Goal: Task Accomplishment & Management: Manage account settings

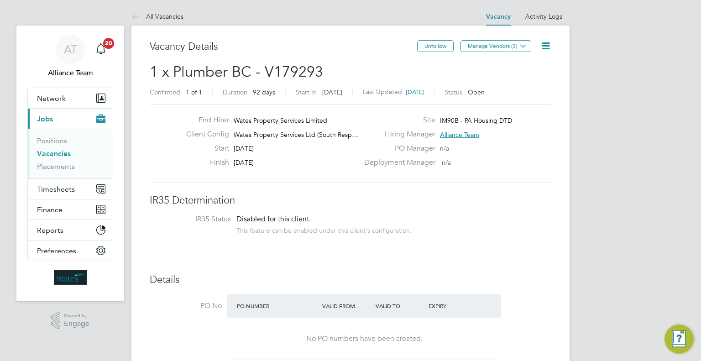
click at [545, 52] on icon at bounding box center [545, 45] width 11 height 11
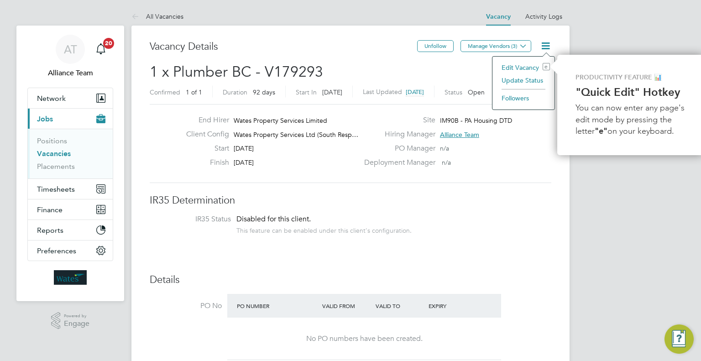
scroll to position [0, 2]
click at [520, 80] on li "Update Status" at bounding box center [521, 80] width 53 height 13
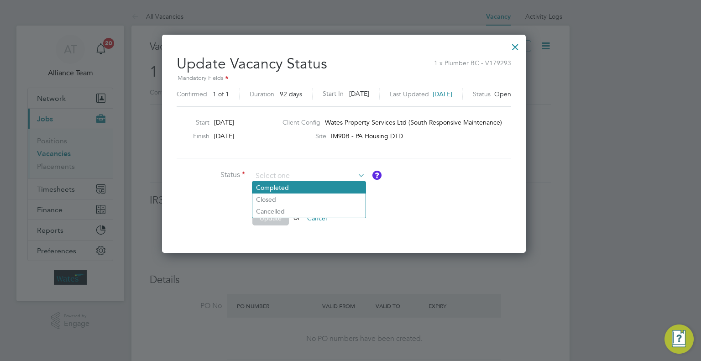
click at [288, 186] on li "Completed" at bounding box center [308, 188] width 113 height 12
type input "Completed"
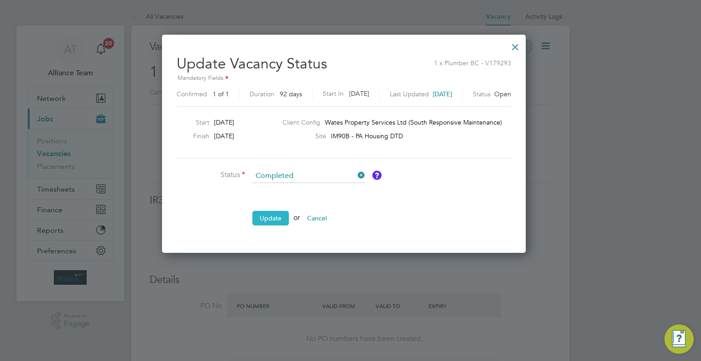
click at [277, 218] on button "Update" at bounding box center [270, 218] width 37 height 15
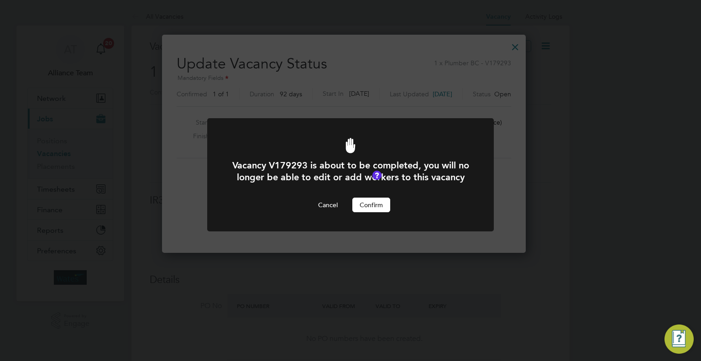
click at [385, 211] on button "Confirm" at bounding box center [371, 205] width 38 height 15
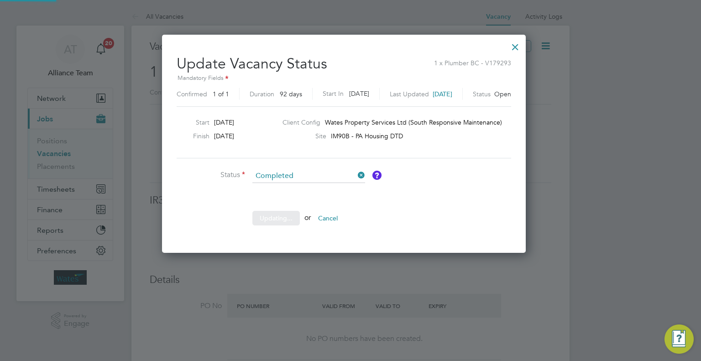
click at [0, 0] on div "Vacancy V179293 is about to be completed, you will no longer be able to edit or…" at bounding box center [0, 0] width 0 height 0
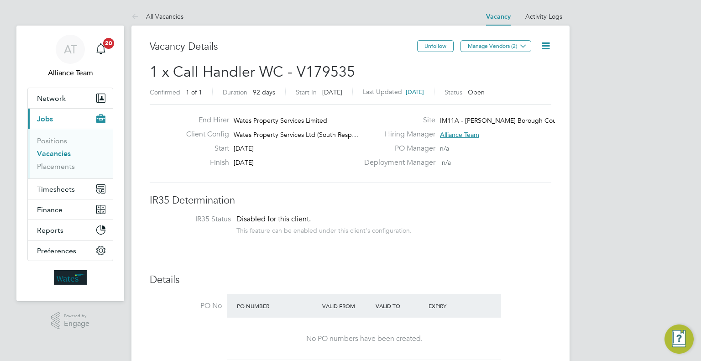
click at [548, 48] on icon at bounding box center [545, 45] width 11 height 11
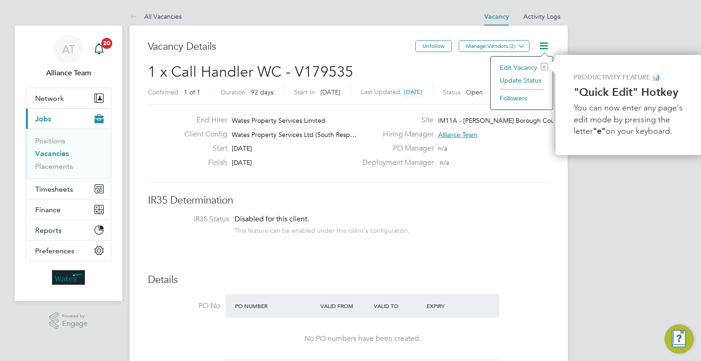
click at [525, 84] on li "Update Status" at bounding box center [521, 80] width 53 height 13
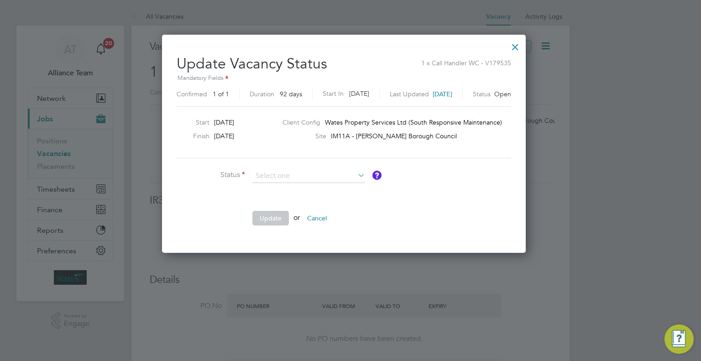
click at [285, 188] on li "Completed" at bounding box center [308, 188] width 113 height 12
type input "Completed"
click at [273, 217] on button "Update" at bounding box center [270, 218] width 37 height 15
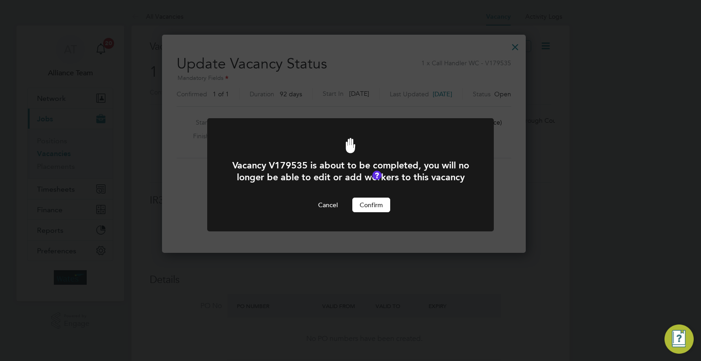
click at [373, 212] on button "Confirm" at bounding box center [371, 205] width 38 height 15
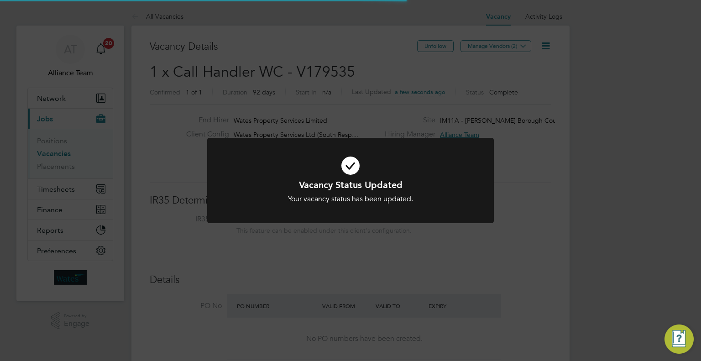
click at [541, 217] on div "Vacancy Status Updated Your vacancy status has been updated. Cancel Okay" at bounding box center [350, 180] width 701 height 361
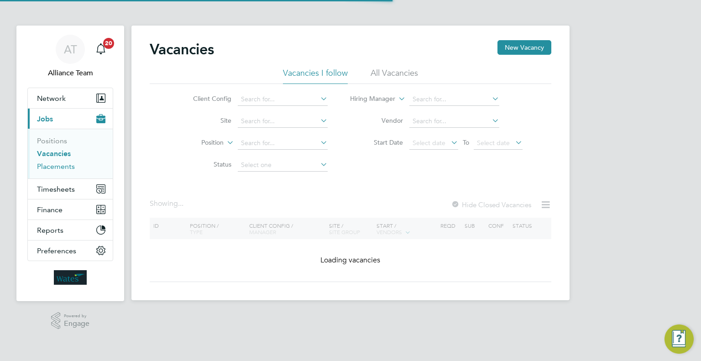
drag, startPoint x: 55, startPoint y: 169, endPoint x: 62, endPoint y: 168, distance: 6.9
click at [55, 169] on link "Placements" at bounding box center [56, 166] width 38 height 9
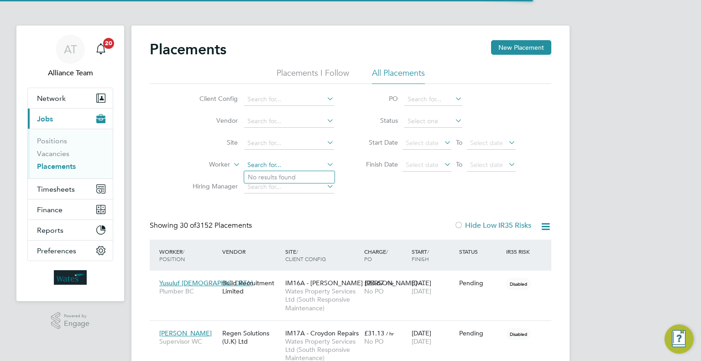
click at [269, 164] on input at bounding box center [289, 165] width 90 height 13
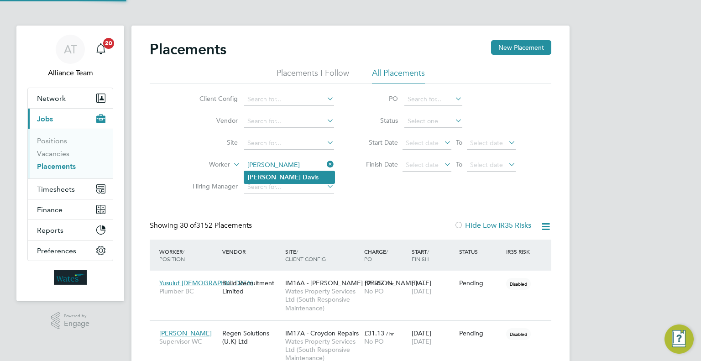
click at [310, 175] on li "Ryan Dav is" at bounding box center [289, 177] width 90 height 12
type input "Ryan Davis"
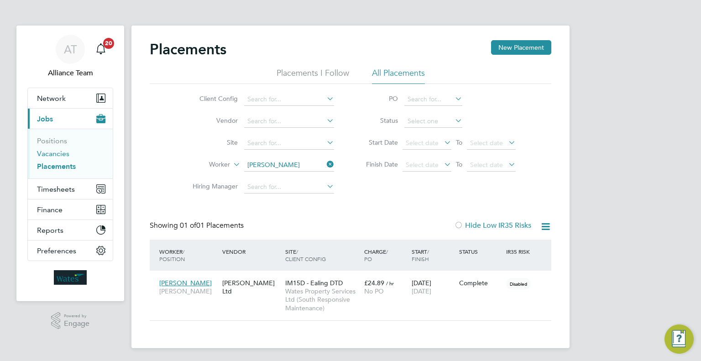
click at [55, 153] on link "Vacancies" at bounding box center [53, 153] width 32 height 9
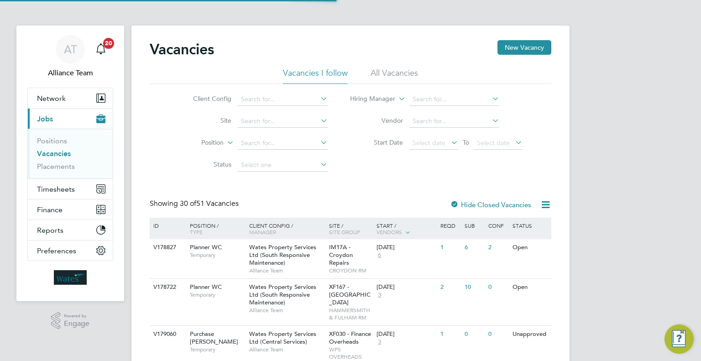
click at [384, 263] on div "02 Sep 2025 6" at bounding box center [406, 251] width 64 height 25
click at [275, 96] on input at bounding box center [283, 99] width 90 height 13
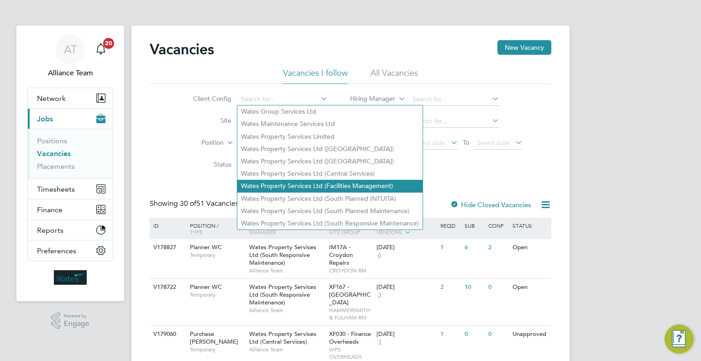
click at [301, 185] on li "Wates Property Services Ltd (Facilities Management)" at bounding box center [329, 186] width 185 height 12
type input "Wates Property Services Ltd (Facilities Management)"
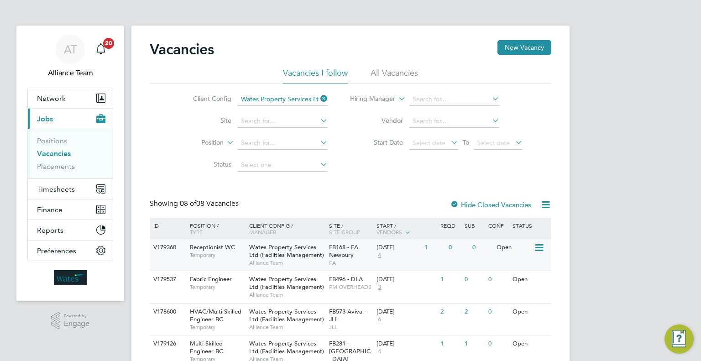
click at [335, 258] on span "FB168 - FA Newbury" at bounding box center [343, 251] width 29 height 16
click at [329, 97] on li "Client Config Wates Property Services Ltd (Facilities Management)" at bounding box center [254, 100] width 172 height 22
click at [319, 97] on icon at bounding box center [319, 98] width 0 height 13
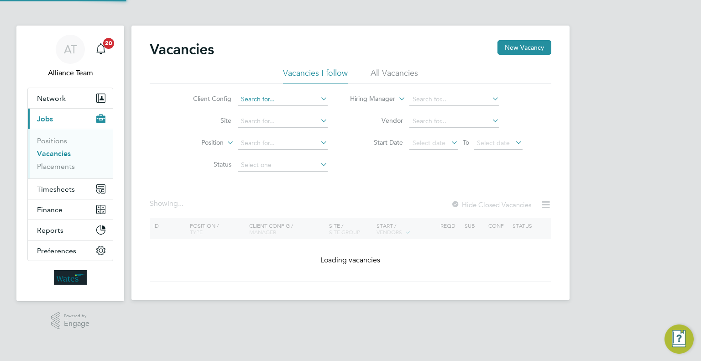
click at [269, 98] on input at bounding box center [283, 99] width 90 height 13
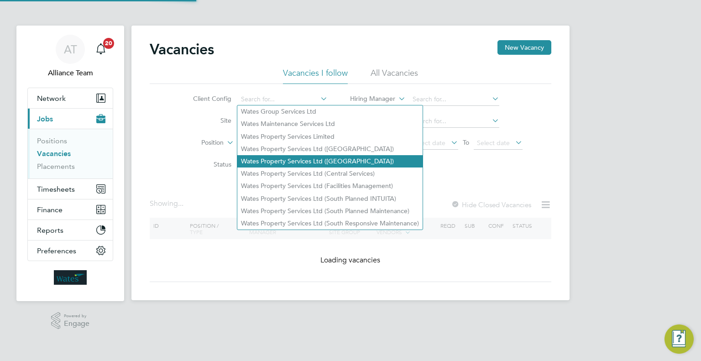
click at [336, 159] on li "Wates Property Services Ltd (Central & North)" at bounding box center [329, 161] width 185 height 12
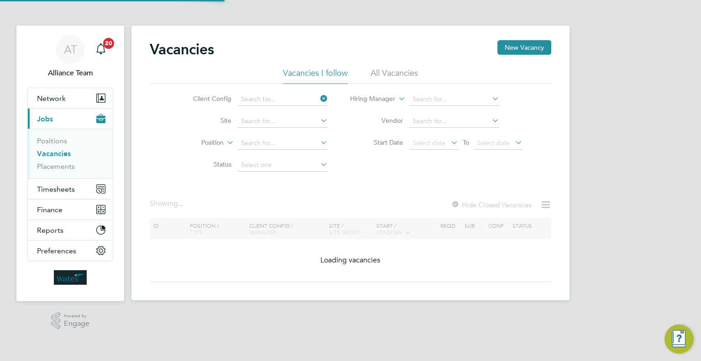
type input "Wates Property Services Ltd (Central & North)"
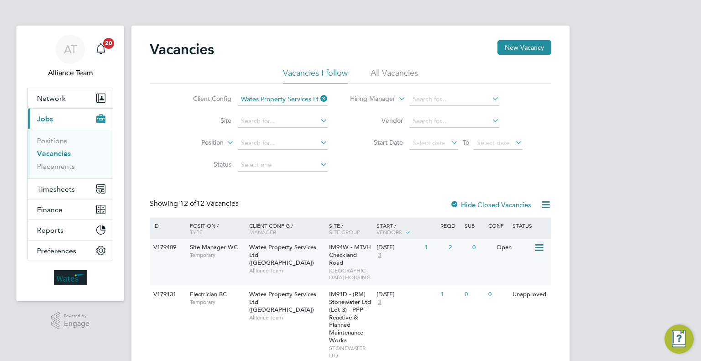
click at [371, 276] on span "METROPOLITAN THAMES VALLEY HOUSING" at bounding box center [350, 274] width 43 height 14
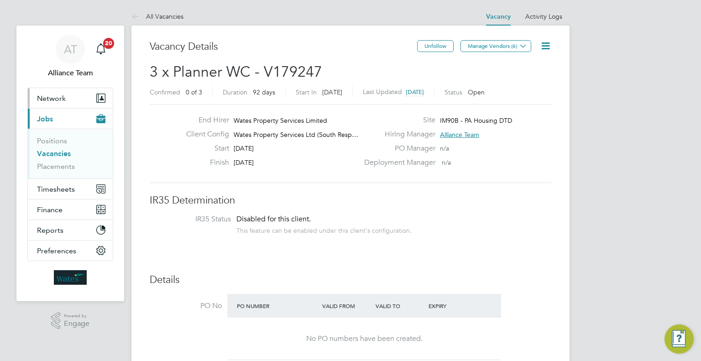
click at [68, 102] on button "Network" at bounding box center [70, 98] width 85 height 20
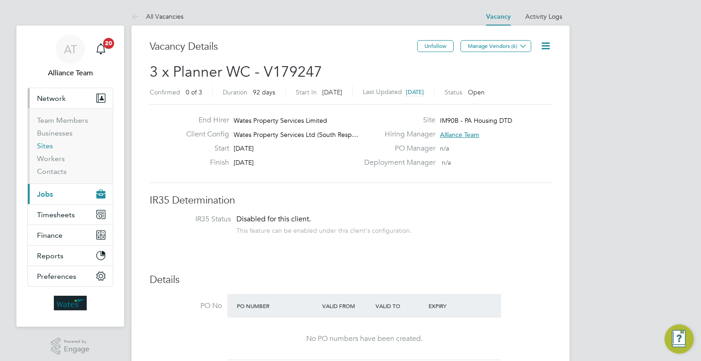
drag, startPoint x: 46, startPoint y: 143, endPoint x: 58, endPoint y: 143, distance: 12.8
click at [46, 143] on link "Sites" at bounding box center [45, 146] width 16 height 9
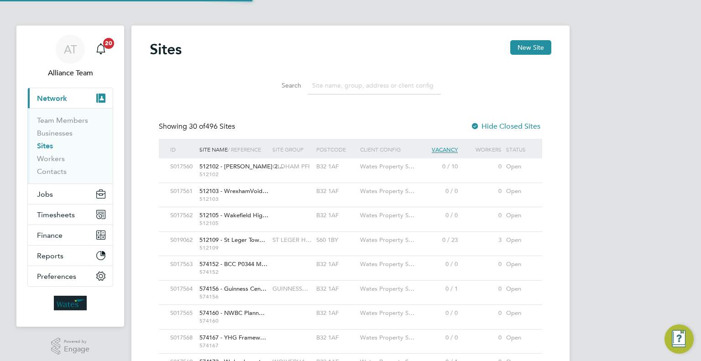
click at [396, 92] on input at bounding box center [374, 86] width 133 height 18
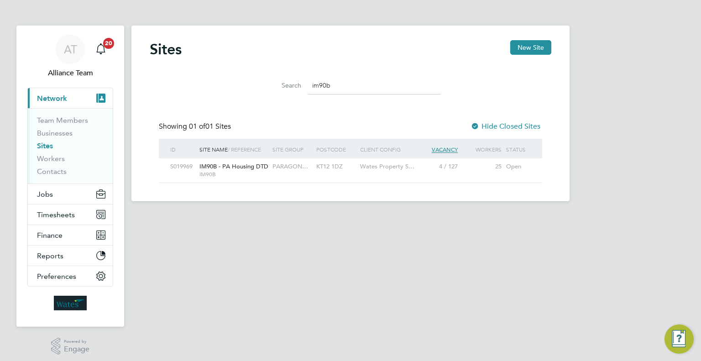
type input "im90b"
click at [342, 170] on div "KT12 1DZ" at bounding box center [336, 166] width 44 height 17
drag, startPoint x: 661, startPoint y: 113, endPoint x: 653, endPoint y: 115, distance: 8.0
click at [661, 113] on div "AT Alliance Team Notifications 20 Applications: Current page: Network Team Memb…" at bounding box center [350, 108] width 701 height 216
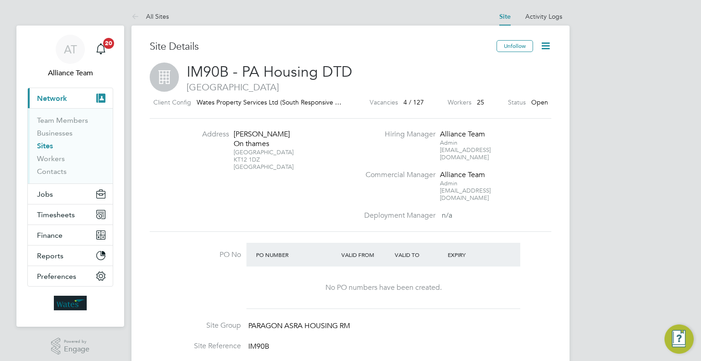
drag, startPoint x: 262, startPoint y: 159, endPoint x: 231, endPoint y: 158, distance: 30.1
click at [231, 158] on li "Address [PERSON_NAME][GEOGRAPHIC_DATA][STREET_ADDRESS]" at bounding box center [269, 155] width 180 height 50
copy div "[PERSON_NAME][GEOGRAPHIC_DATA][STREET_ADDRESS]"
click at [652, 167] on div "AT Alliance Team Notifications 20 Applications: Current page: Network Team Memb…" at bounding box center [350, 368] width 701 height 737
click at [55, 200] on button "Jobs" at bounding box center [70, 194] width 85 height 20
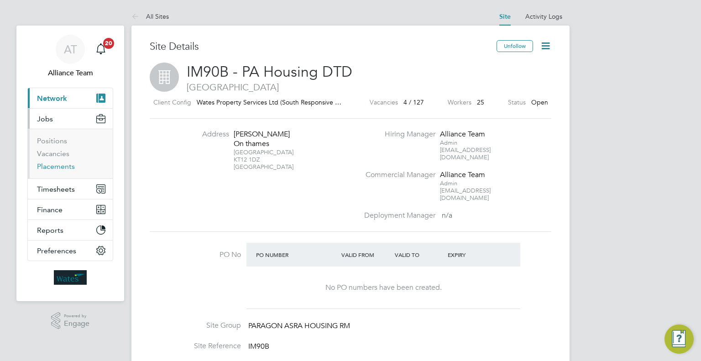
click at [68, 166] on link "Placements" at bounding box center [56, 166] width 38 height 9
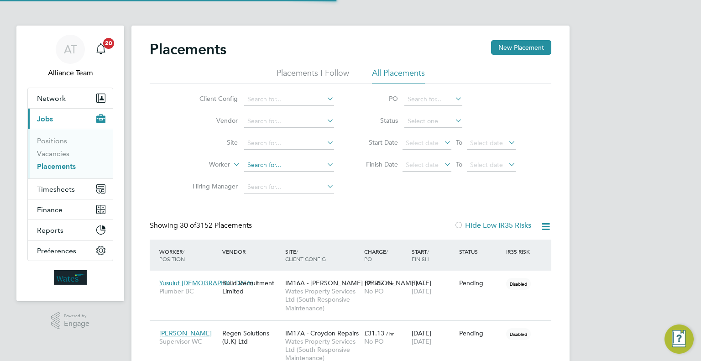
click at [278, 164] on input at bounding box center [289, 165] width 90 height 13
click at [307, 182] on li "[PERSON_NAME] y [PERSON_NAME]" at bounding box center [289, 177] width 90 height 12
type input "[PERSON_NAME]"
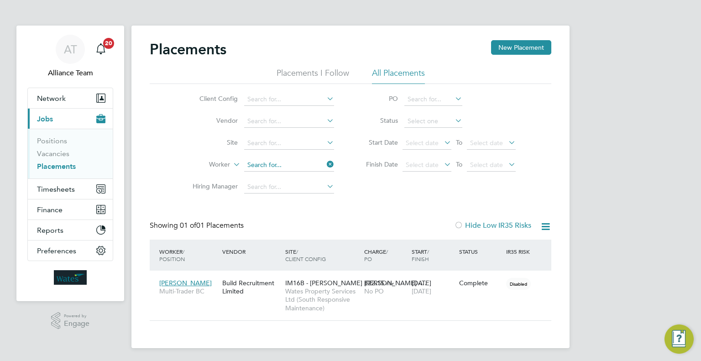
click at [259, 169] on input at bounding box center [289, 165] width 90 height 13
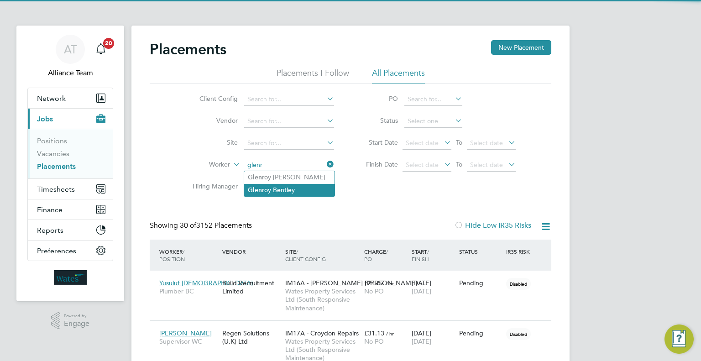
click at [305, 189] on li "Glenr oy Bentley" at bounding box center [289, 190] width 90 height 12
type input "Glenroy Bentley"
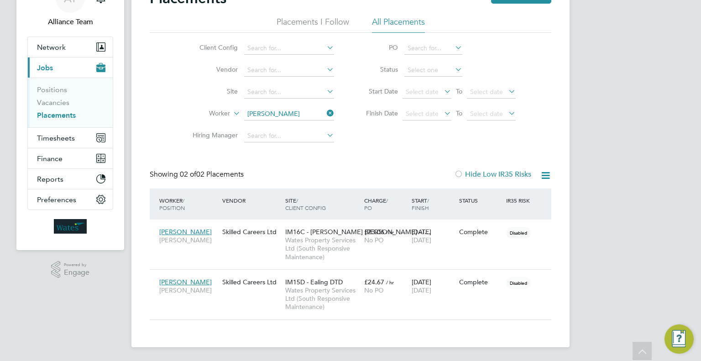
click at [681, 143] on div "AT Alliance Team Notifications 20 Applications: Network Team Members Businesses…" at bounding box center [350, 155] width 701 height 413
click at [656, 80] on div "AT Alliance Team Notifications 20 Applications: Network Team Members Businesses…" at bounding box center [350, 155] width 701 height 413
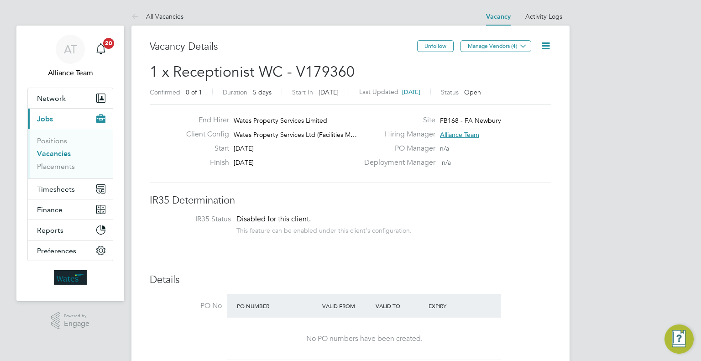
click at [550, 51] on icon at bounding box center [545, 45] width 11 height 11
click at [519, 62] on li "Edit Vacancy e" at bounding box center [523, 67] width 53 height 13
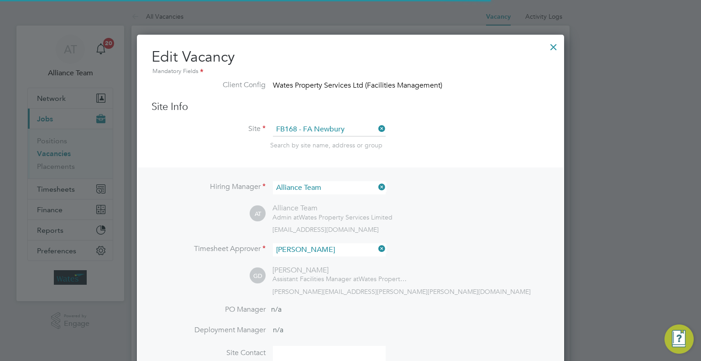
scroll to position [27, 47]
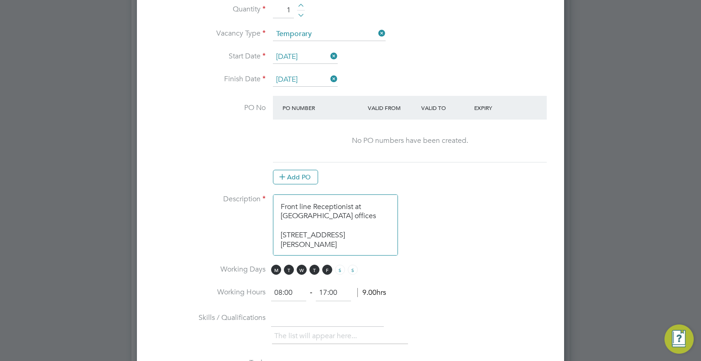
click at [291, 54] on input "15 Sep 2025" at bounding box center [305, 57] width 65 height 14
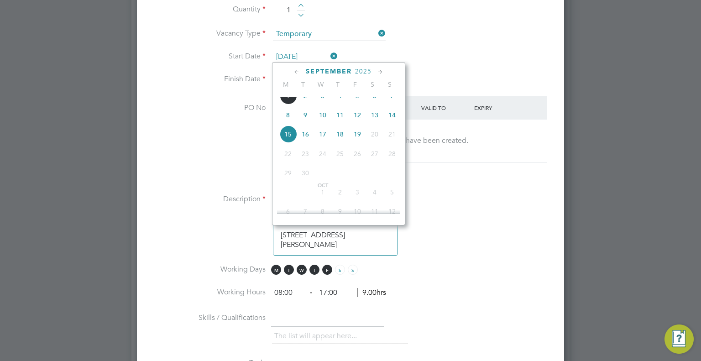
click at [340, 124] on span "11" at bounding box center [339, 114] width 17 height 17
type input "[DATE]"
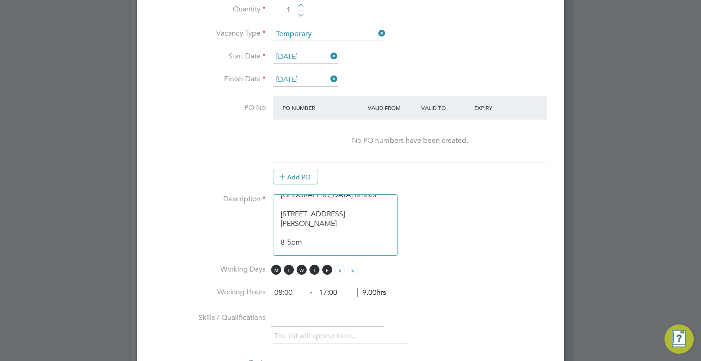
click at [333, 237] on textarea "Front line Receptionist at Wates offices Think Park, 2nd floor, Building 3, Mos…" at bounding box center [335, 225] width 125 height 61
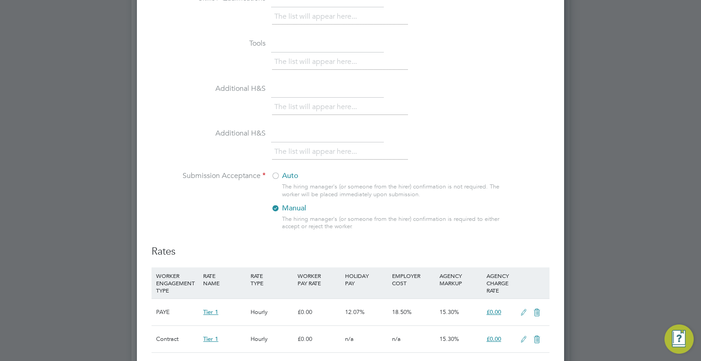
scroll to position [1001, 0]
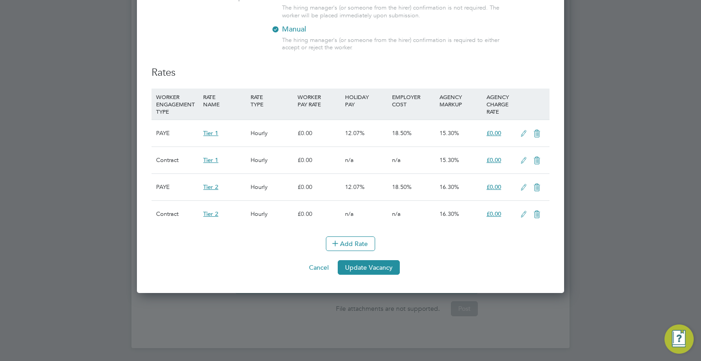
type textarea "Front line Receptionist at Wates offices Think Park, 2nd floor, Building 3, Mos…"
click at [385, 266] on button "Update Vacancy" at bounding box center [369, 267] width 62 height 15
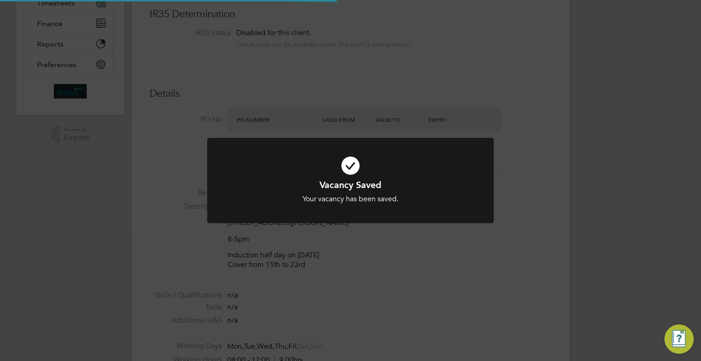
scroll to position [5, 0]
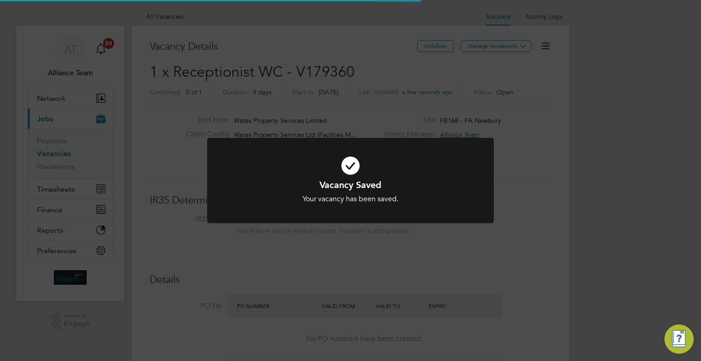
click at [583, 131] on div "Vacancy Saved Your vacancy has been saved. Cancel Okay" at bounding box center [350, 180] width 701 height 361
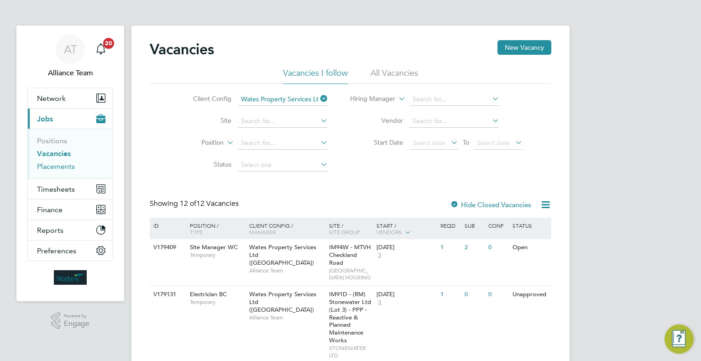
click at [47, 168] on link "Placements" at bounding box center [56, 166] width 38 height 9
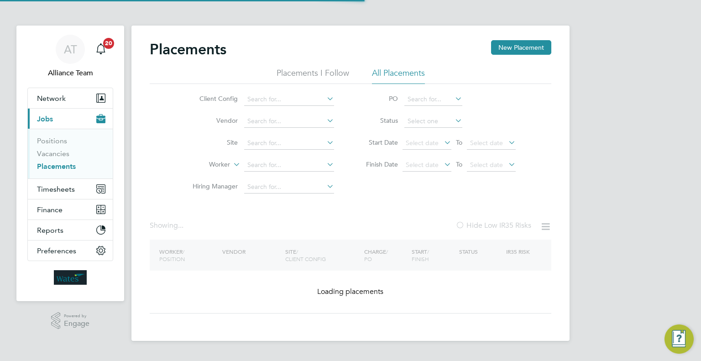
click at [269, 158] on li "Worker" at bounding box center [260, 165] width 172 height 22
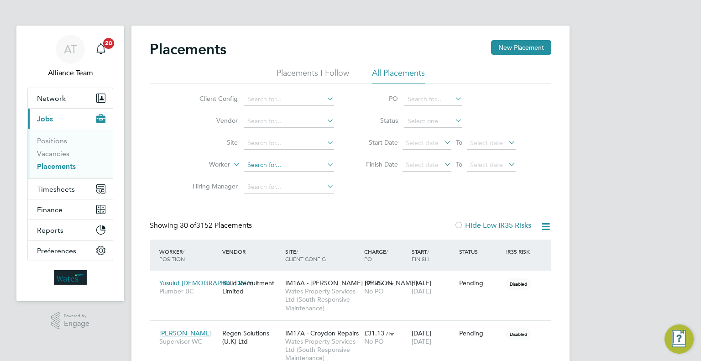
click at [270, 162] on input at bounding box center [289, 165] width 90 height 13
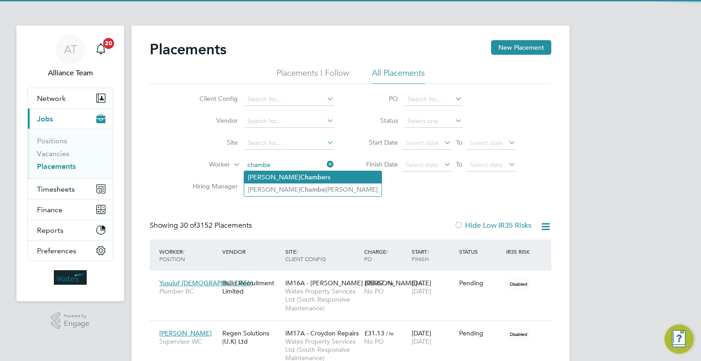
click at [299, 177] on li "Andrew Chambe rs" at bounding box center [312, 177] width 137 height 12
type input "Andrew Chambers"
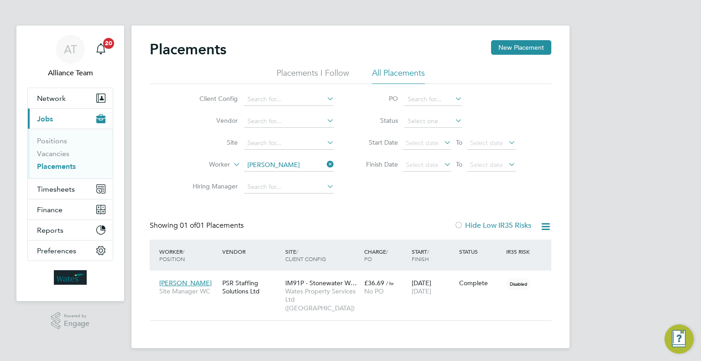
click at [296, 168] on input "Andrew Chambers" at bounding box center [289, 165] width 90 height 13
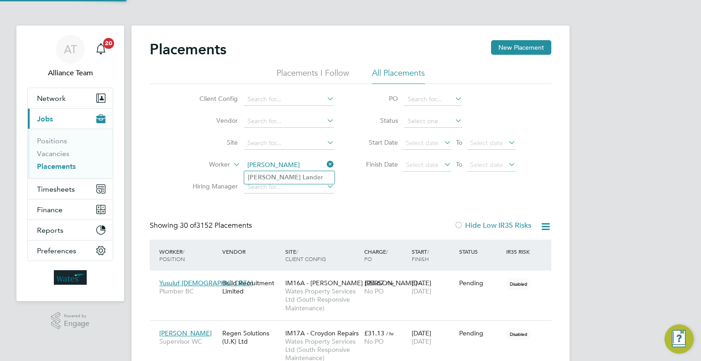
click at [294, 174] on li "Paul Lan der" at bounding box center [289, 177] width 90 height 12
type input "Paul Lander"
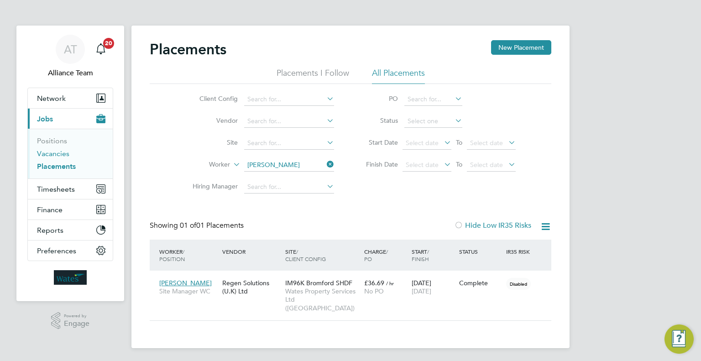
click at [51, 153] on link "Vacancies" at bounding box center [53, 153] width 32 height 9
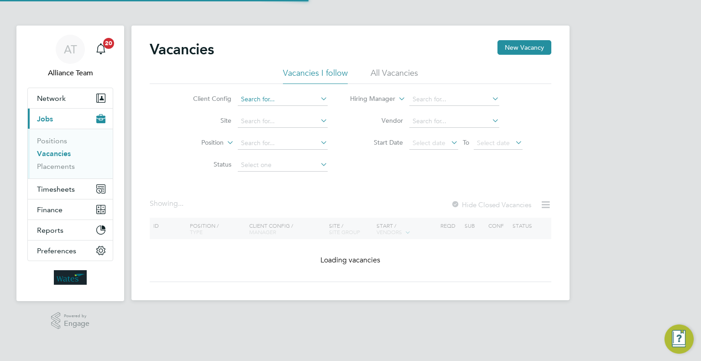
click at [274, 96] on input at bounding box center [283, 99] width 90 height 13
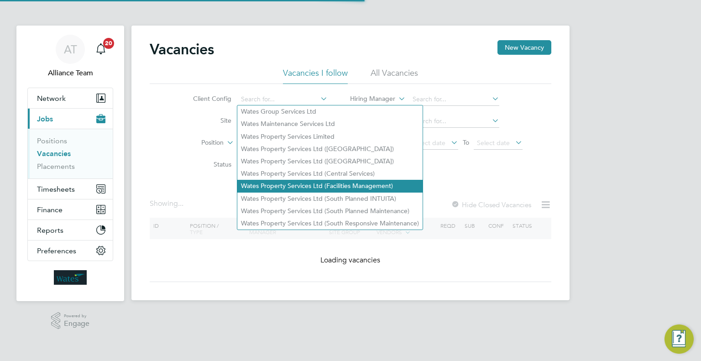
drag, startPoint x: 330, startPoint y: 163, endPoint x: 342, endPoint y: 183, distance: 23.3
click at [330, 163] on li "Wates Property Services Ltd (Central & North)" at bounding box center [329, 161] width 185 height 12
type input "Wates Property Services Ltd (Central & North)"
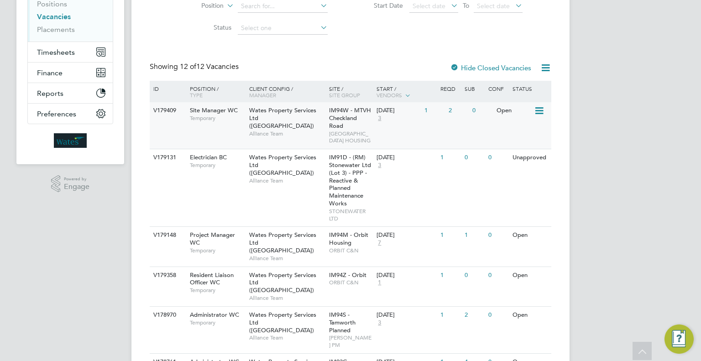
scroll to position [183, 0]
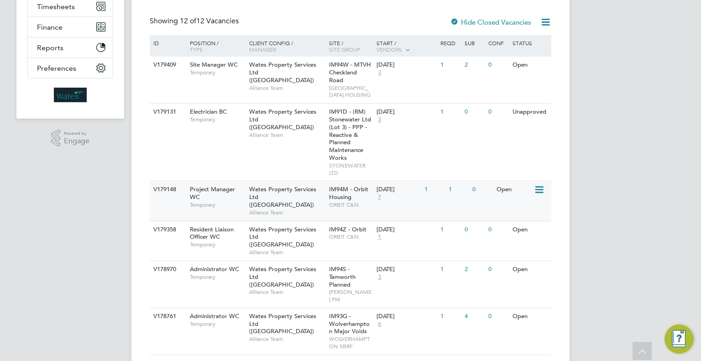
click at [402, 206] on div "08 Sep 2025 7" at bounding box center [398, 193] width 48 height 25
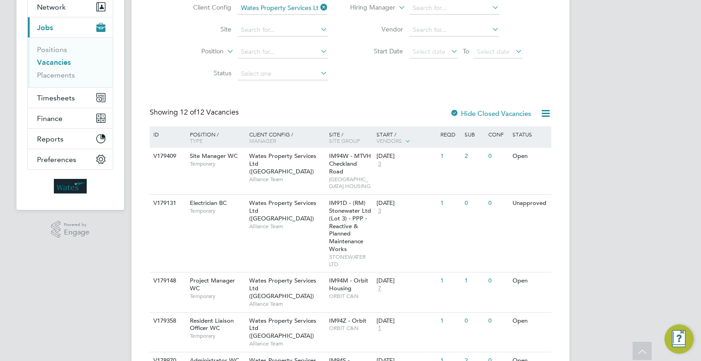
click at [319, 9] on icon at bounding box center [319, 7] width 0 height 13
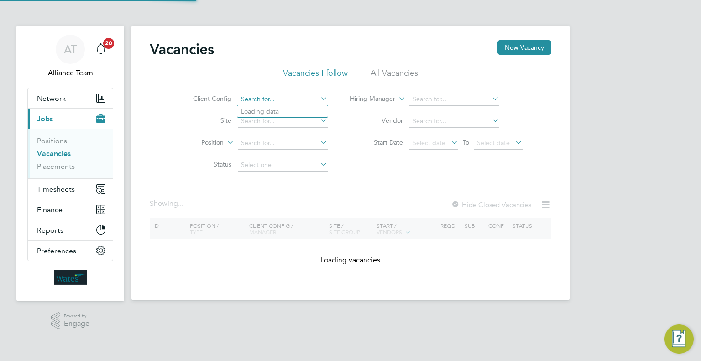
click at [261, 99] on input at bounding box center [283, 99] width 90 height 13
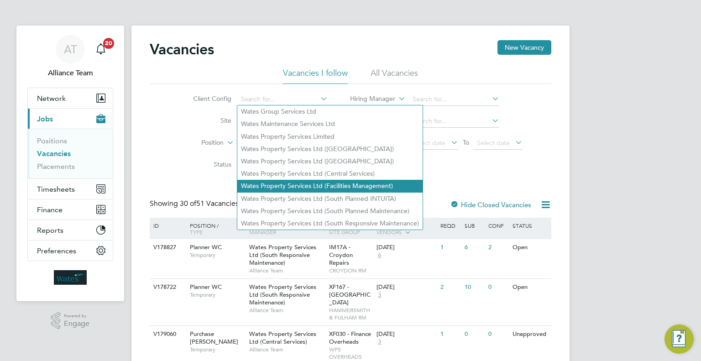
click at [365, 184] on li "Wates Property Services Ltd (Facilities Management)" at bounding box center [329, 186] width 185 height 12
type input "Wates Property Services Ltd (Facilities Management)"
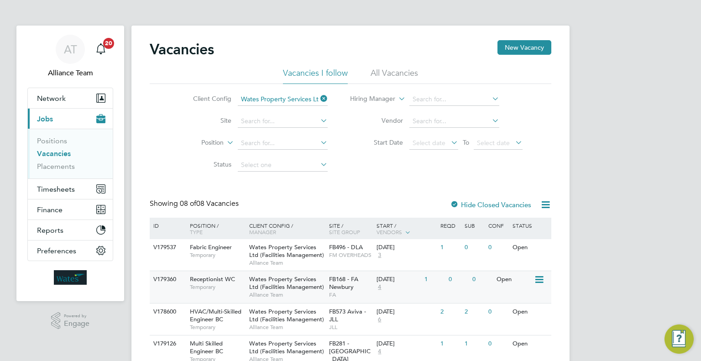
click at [366, 288] on div "FB168 - FA Newbury FA" at bounding box center [351, 287] width 48 height 32
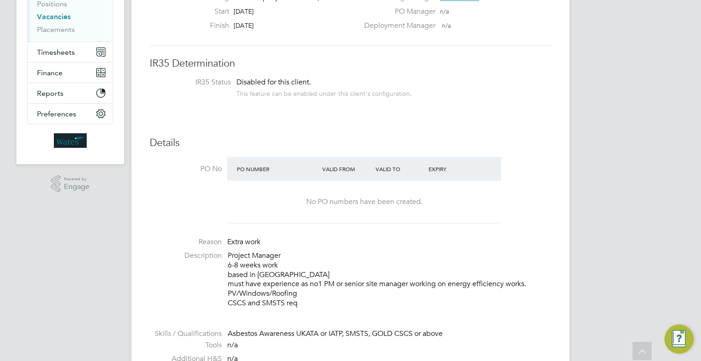
scroll to position [228, 0]
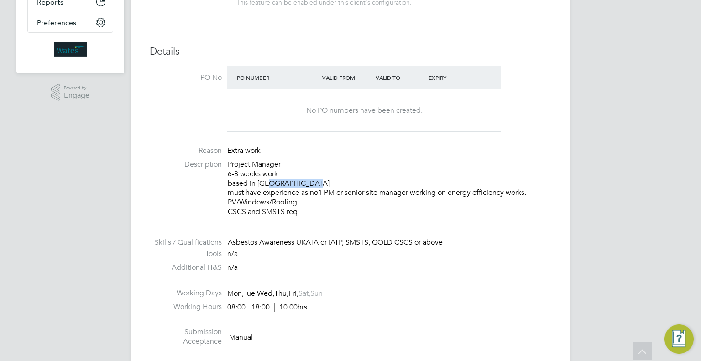
drag, startPoint x: 325, startPoint y: 184, endPoint x: 264, endPoint y: 184, distance: 60.3
click at [264, 184] on p "Project Manager 6-8 weeks work based in [GEOGRAPHIC_DATA] must have experience …" at bounding box center [390, 188] width 324 height 57
click at [265, 184] on p "Project Manager 6-8 weeks work based in leamington Spa must have experience as …" at bounding box center [390, 188] width 324 height 57
click at [344, 221] on li "Description Project Manager 6-8 weeks work based in leamington Spa must have ex…" at bounding box center [351, 193] width 402 height 66
click at [302, 206] on p "Project Manager 6-8 weeks work based in leamington Spa must have experience as …" at bounding box center [390, 188] width 324 height 57
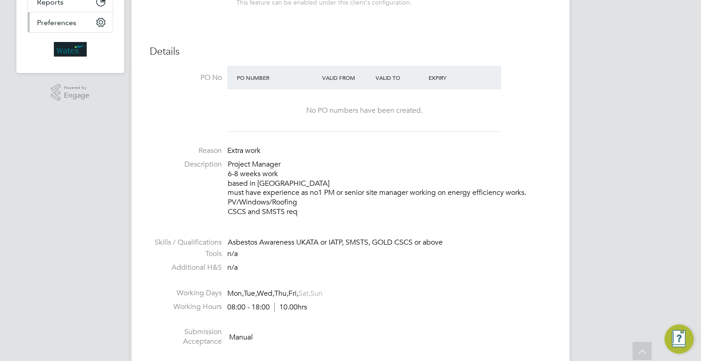
scroll to position [0, 0]
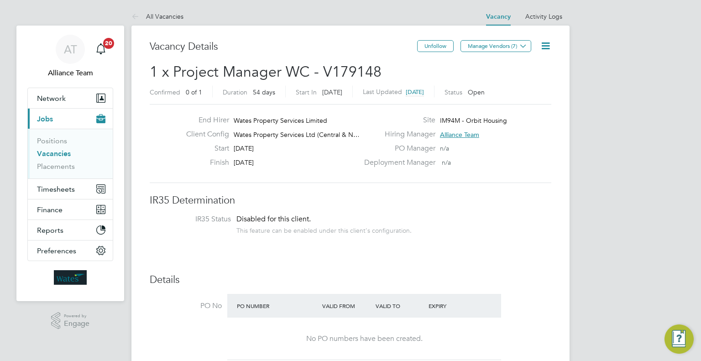
click at [53, 155] on link "Vacancies" at bounding box center [54, 153] width 34 height 9
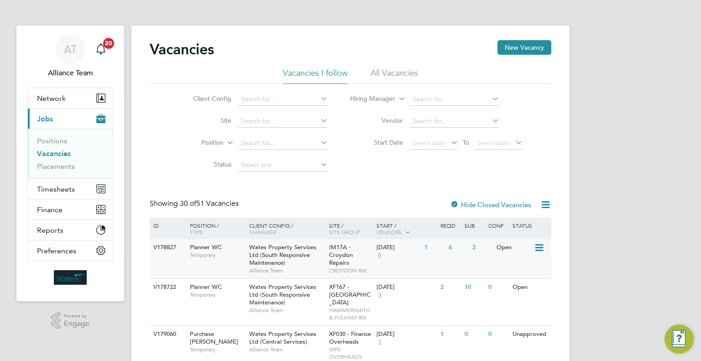
click at [334, 252] on span "IM17A - Croydon Repairs" at bounding box center [341, 254] width 24 height 23
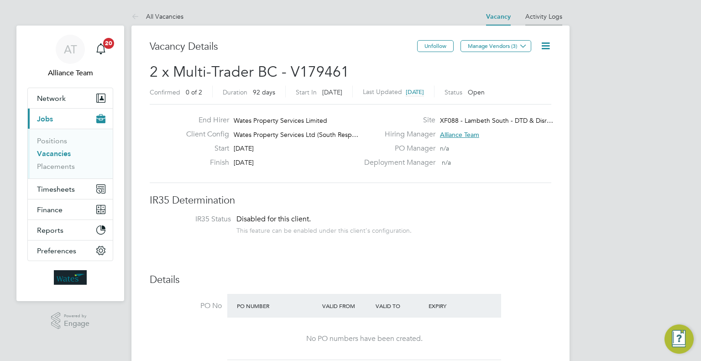
click at [539, 15] on link "Activity Logs" at bounding box center [544, 16] width 37 height 8
